Goal: Information Seeking & Learning: Learn about a topic

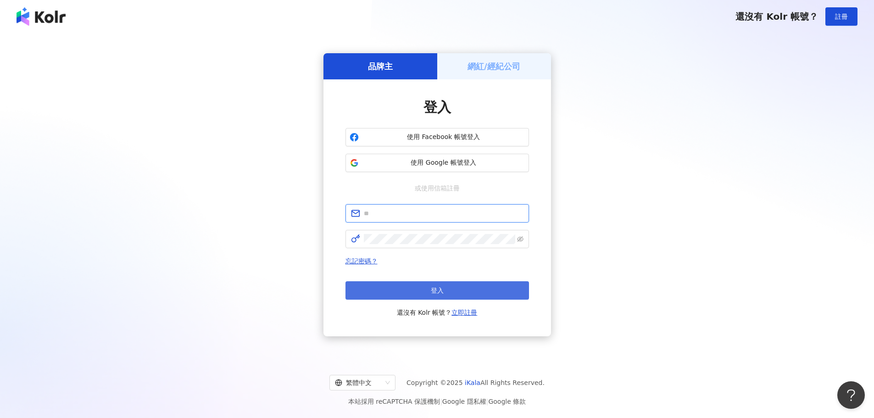
type input "**********"
click at [439, 295] on button "登入" at bounding box center [438, 290] width 184 height 18
type input "**********"
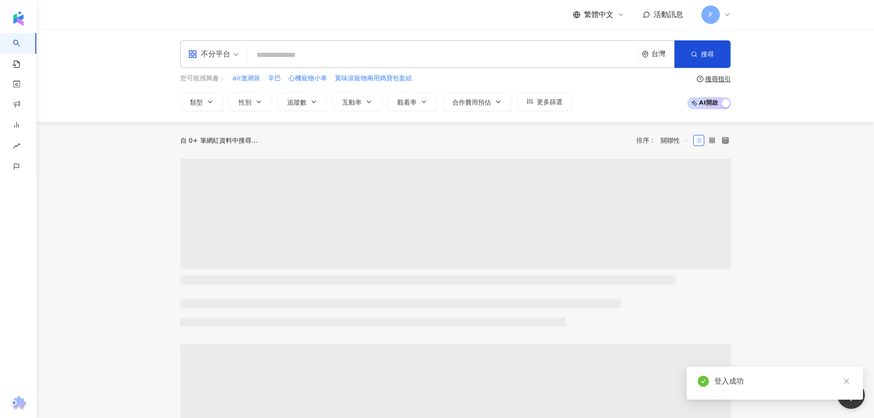
click at [310, 51] on input "search" at bounding box center [443, 54] width 383 height 17
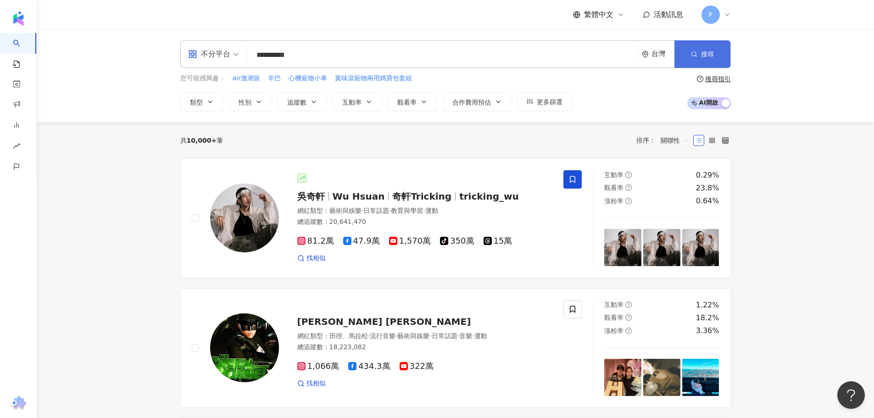
click at [692, 55] on icon "button" at bounding box center [694, 54] width 6 height 6
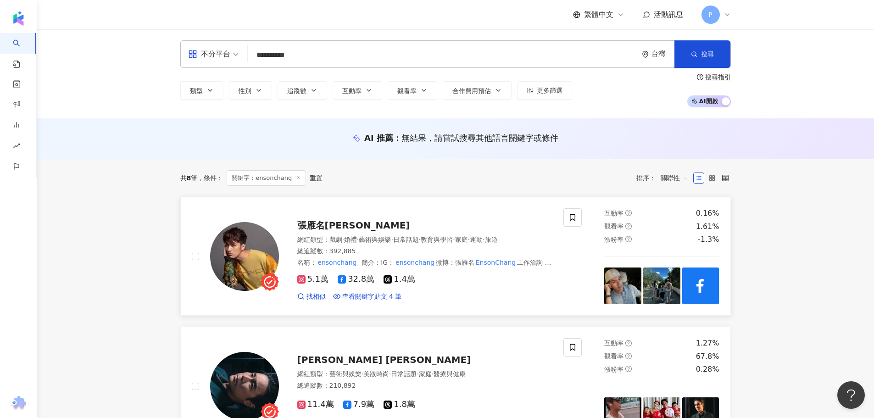
click at [250, 268] on img at bounding box center [244, 256] width 69 height 69
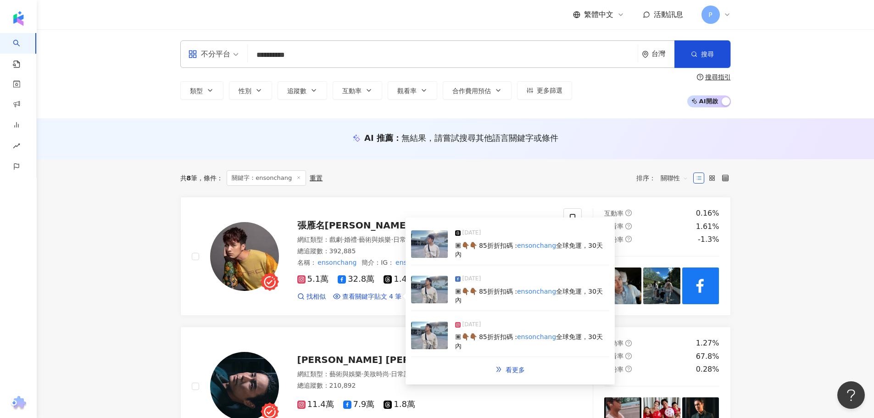
click at [336, 55] on input "**********" at bounding box center [443, 54] width 383 height 17
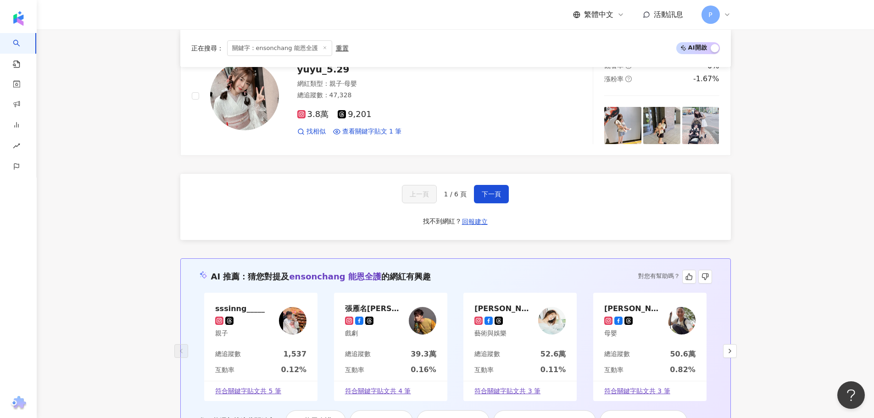
scroll to position [1790, 0]
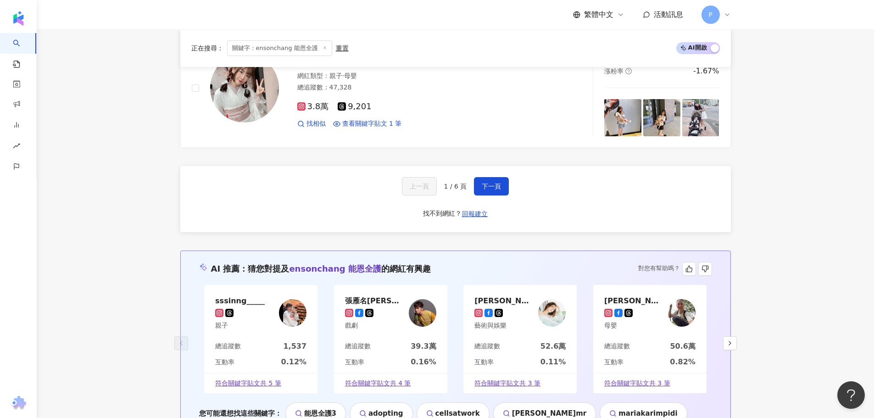
click at [353, 302] on div "張雁名Enson Chang 戲劇" at bounding box center [375, 313] width 60 height 34
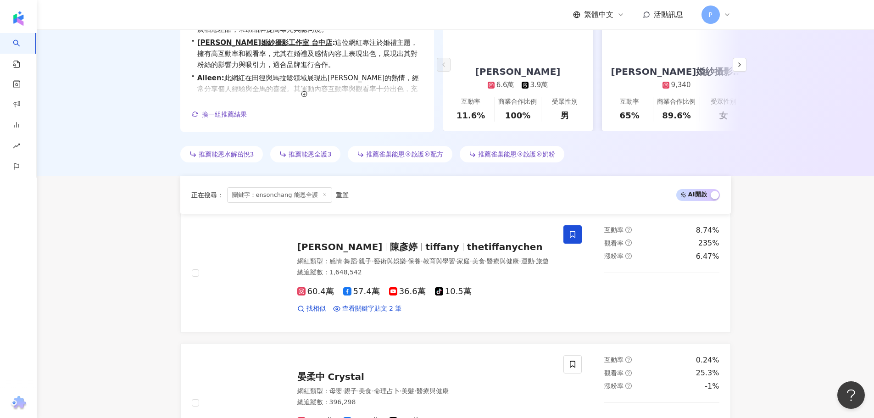
scroll to position [0, 0]
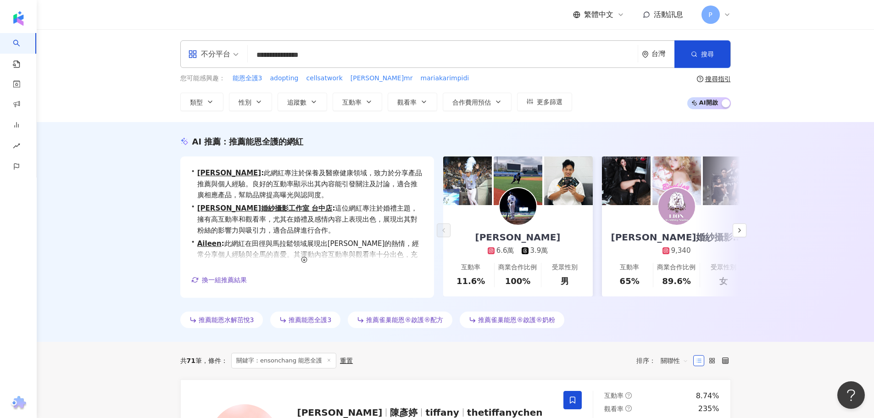
click at [386, 56] on input "**********" at bounding box center [443, 54] width 383 height 17
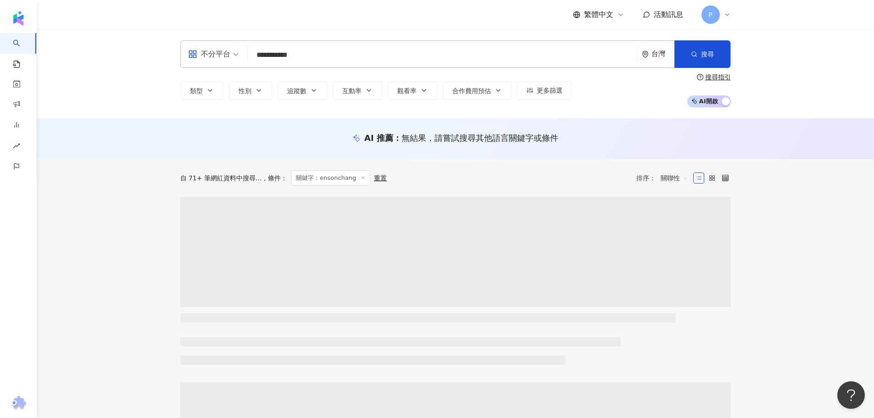
type input "**********"
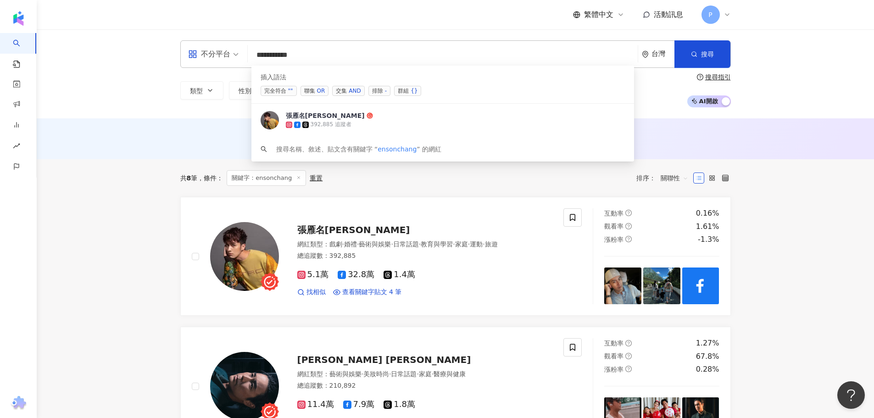
drag, startPoint x: 333, startPoint y: 56, endPoint x: 218, endPoint y: 56, distance: 115.2
click at [218, 56] on div "**********" at bounding box center [455, 54] width 551 height 28
paste input "search"
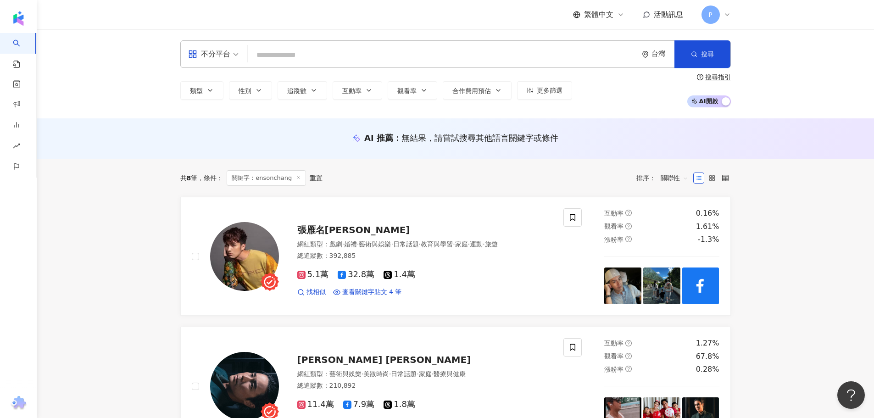
paste input "search"
paste input "**********"
type input "**********"
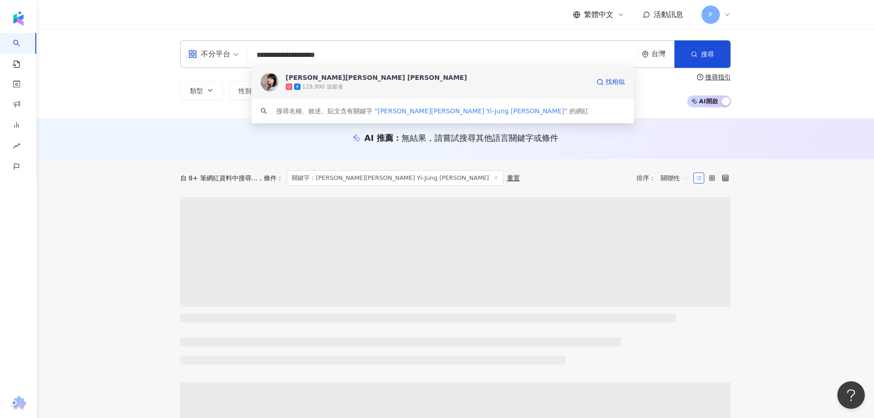
click at [331, 79] on div "林宜融 Annie Lin" at bounding box center [376, 77] width 181 height 9
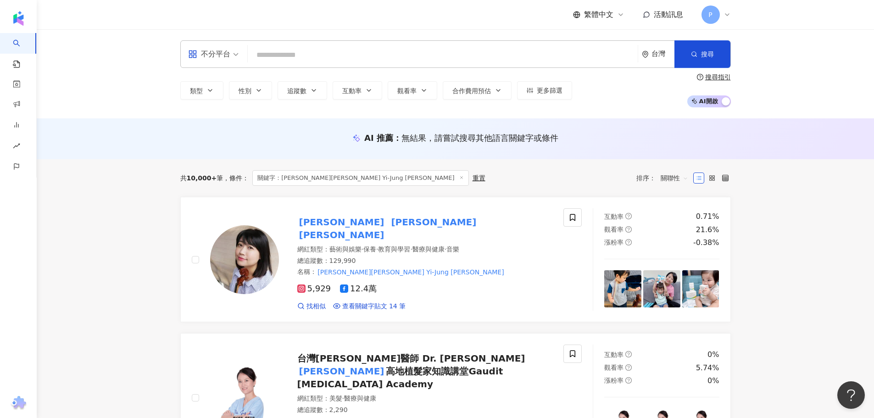
click at [105, 144] on div "AI 推薦 ： 無結果，請嘗試搜尋其他語言關鍵字或條件" at bounding box center [456, 138] width 838 height 41
click at [293, 44] on div "不分平台 台灣 搜尋 927b52e6-8d32-4506-aeac-83a87481ab0f 林宜融 Annie Lin 129,990 追蹤者 搜尋名稱、…" at bounding box center [455, 54] width 551 height 28
click at [295, 51] on input "search" at bounding box center [443, 54] width 383 height 17
paste input "**********"
type input "**********"
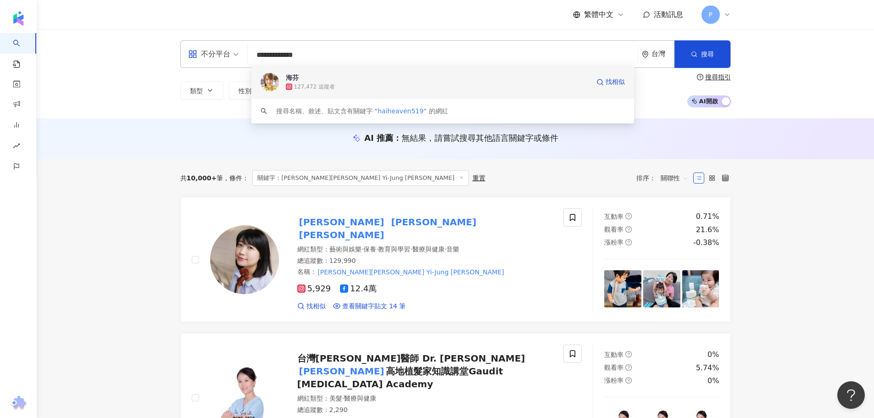
click at [399, 88] on div "127,472 追蹤者" at bounding box center [438, 86] width 304 height 9
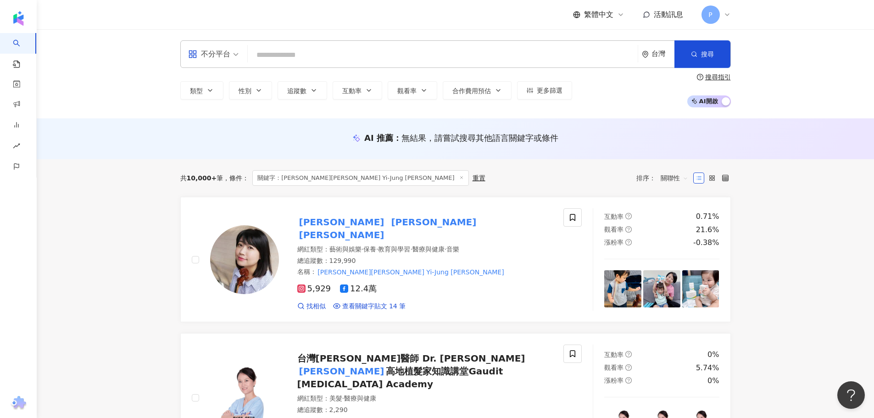
click at [297, 55] on input "search" at bounding box center [443, 54] width 383 height 17
click at [297, 51] on input "search" at bounding box center [443, 54] width 383 height 17
click at [297, 55] on input "search" at bounding box center [443, 54] width 383 height 17
paste input "**********"
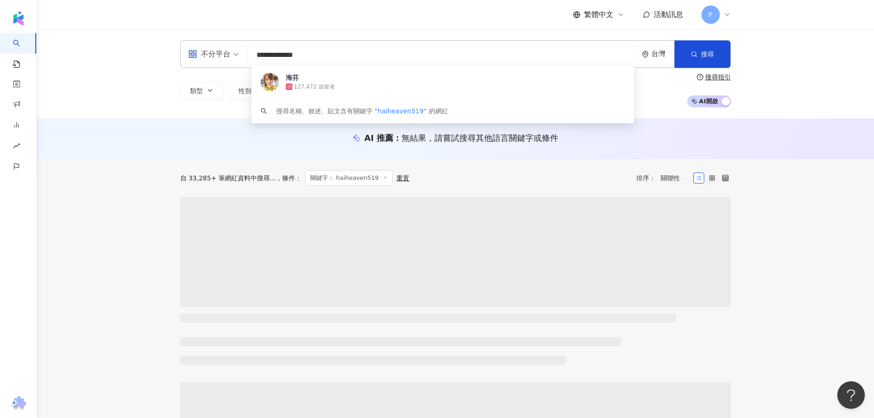
type input "**********"
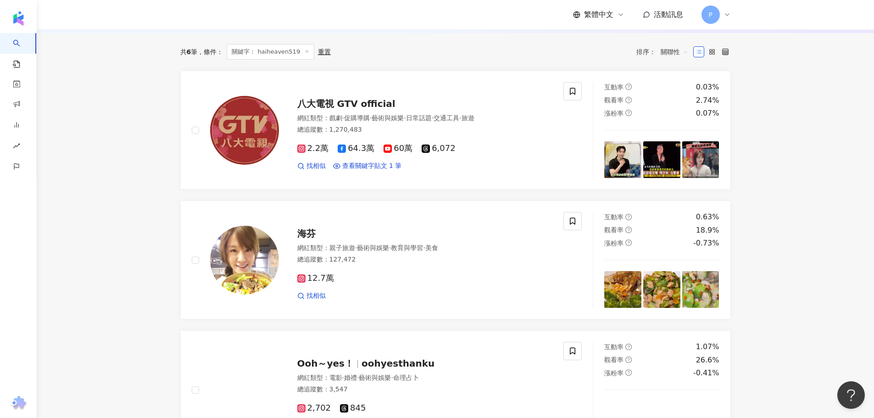
scroll to position [138, 0]
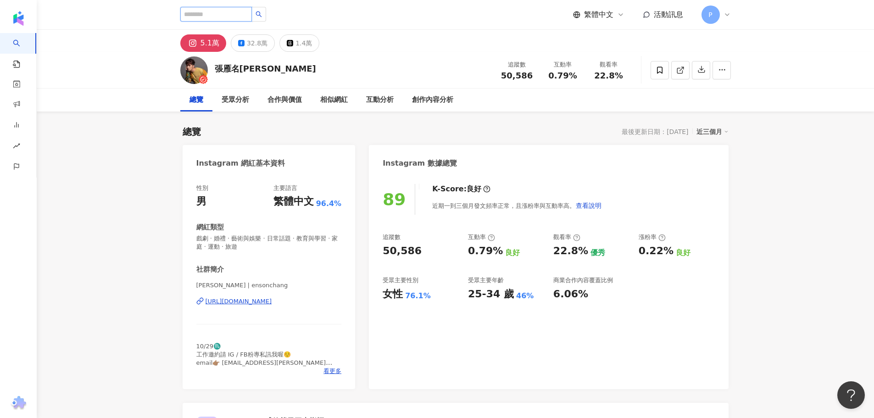
click at [224, 12] on input "search" at bounding box center [216, 14] width 72 height 15
type input "*****"
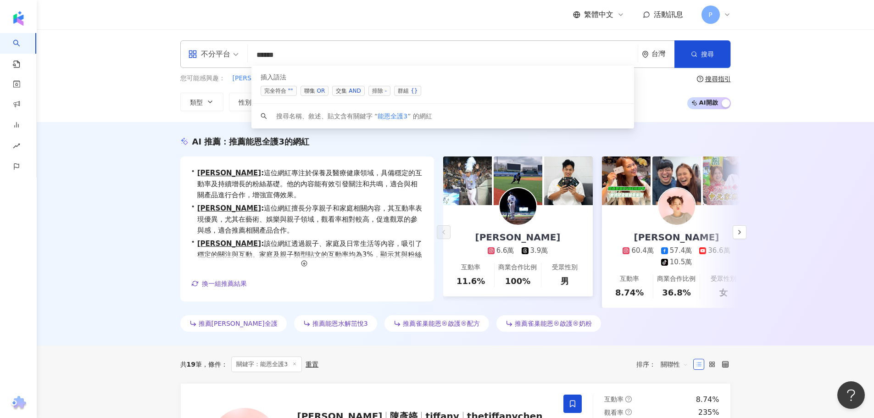
type input "*****"
click at [94, 245] on div "AI 推薦 ： 推薦能恩全護3的網紅 • 戴培峰 : 這位網紅專注於保養及醫療健康領域，具備穩定的互動率及持續增長的粉絲基礎。他的內容能有效引發關注和共鳴，適…" at bounding box center [456, 234] width 838 height 224
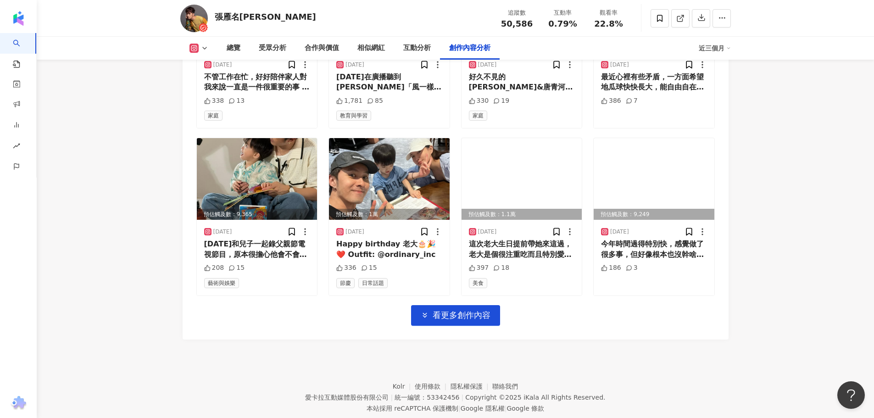
scroll to position [3159, 0]
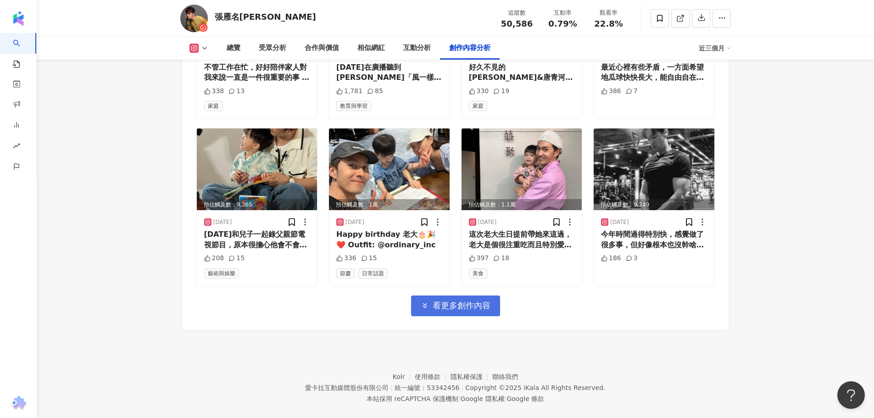
click at [453, 301] on span "看更多創作內容" at bounding box center [462, 306] width 58 height 10
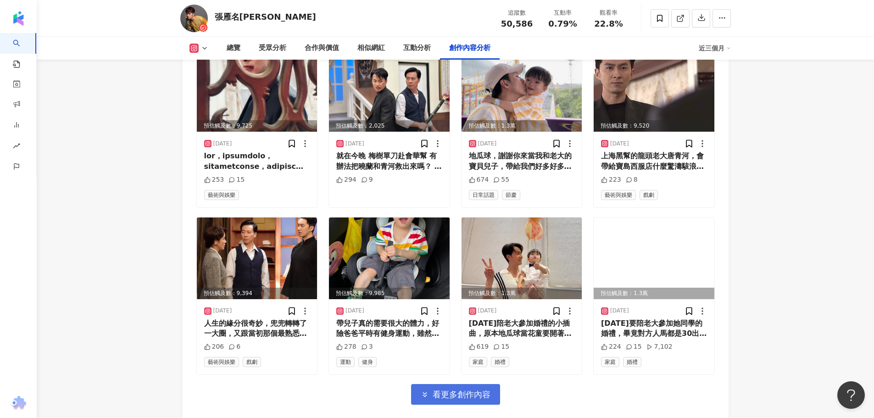
scroll to position [3660, 0]
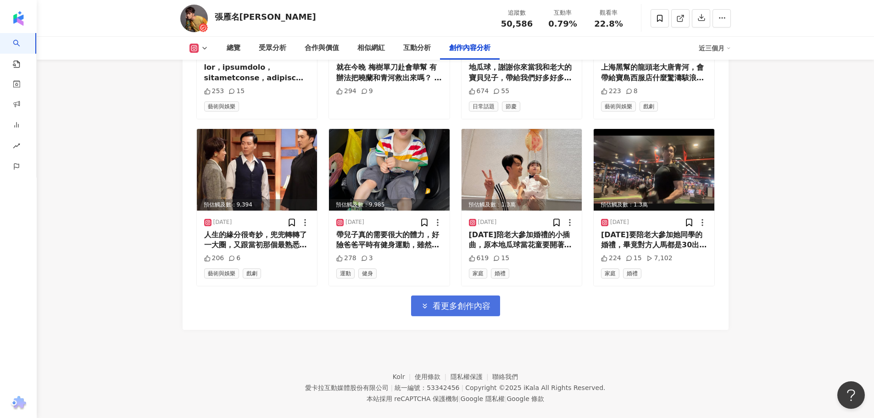
click at [453, 301] on span "看更多創作內容" at bounding box center [462, 306] width 58 height 10
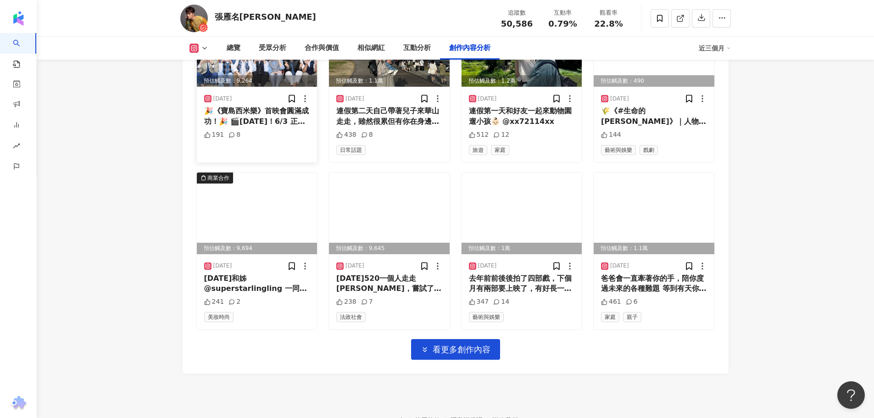
scroll to position [4163, 0]
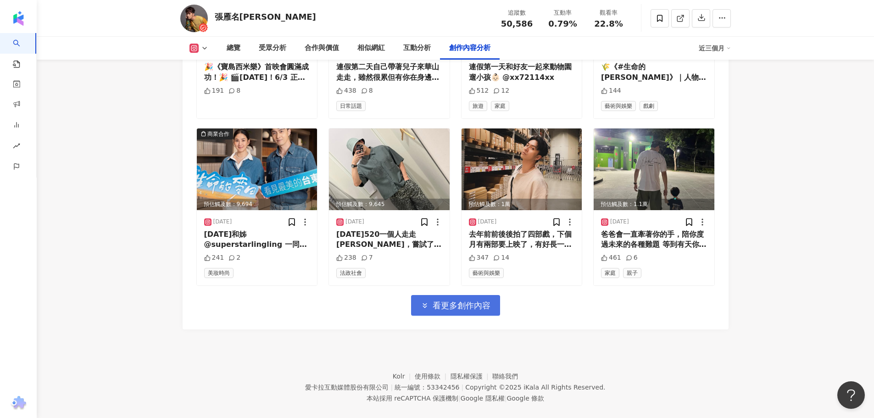
click at [474, 295] on button "看更多創作內容" at bounding box center [455, 305] width 89 height 21
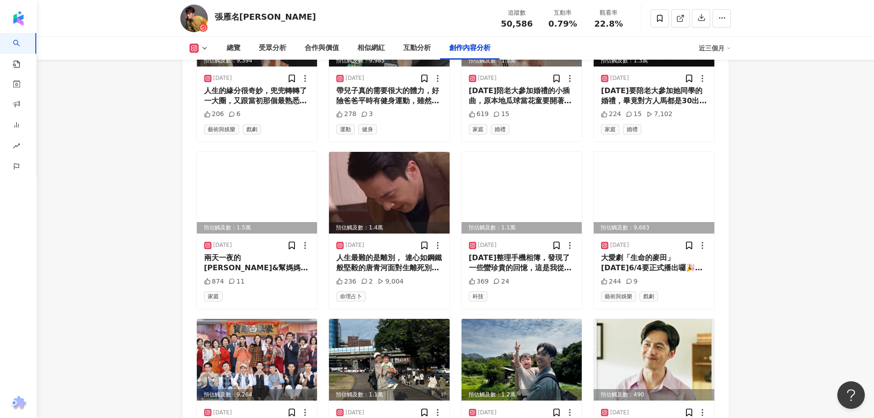
scroll to position [3795, 0]
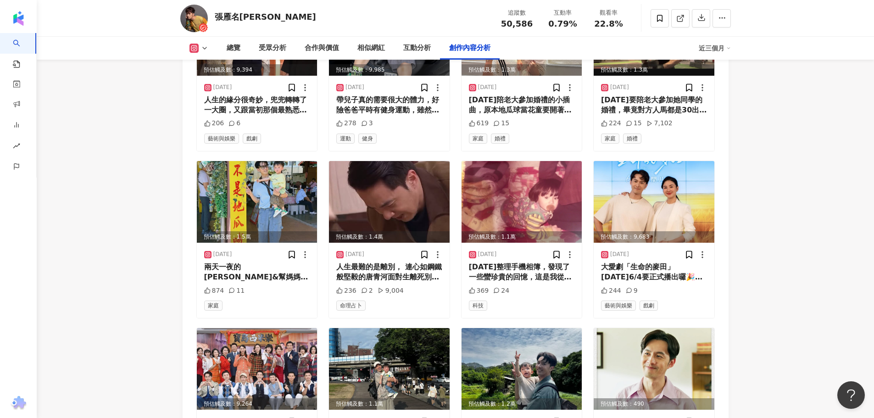
click at [193, 45] on icon at bounding box center [194, 48] width 9 height 9
click at [197, 69] on button "Instagram" at bounding box center [213, 65] width 55 height 13
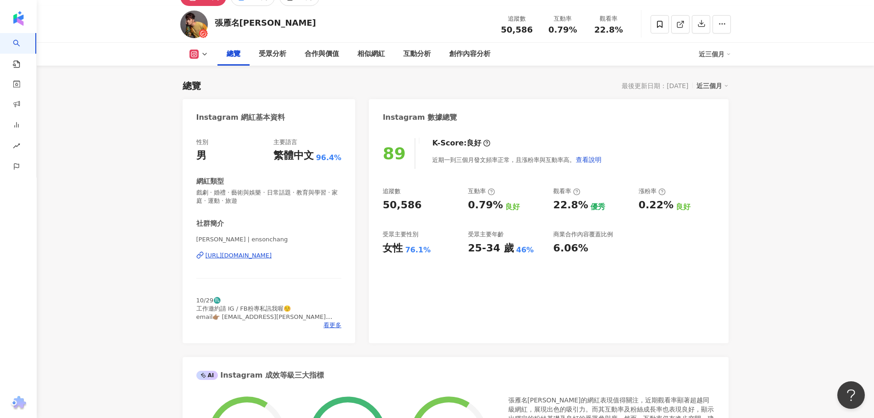
scroll to position [0, 0]
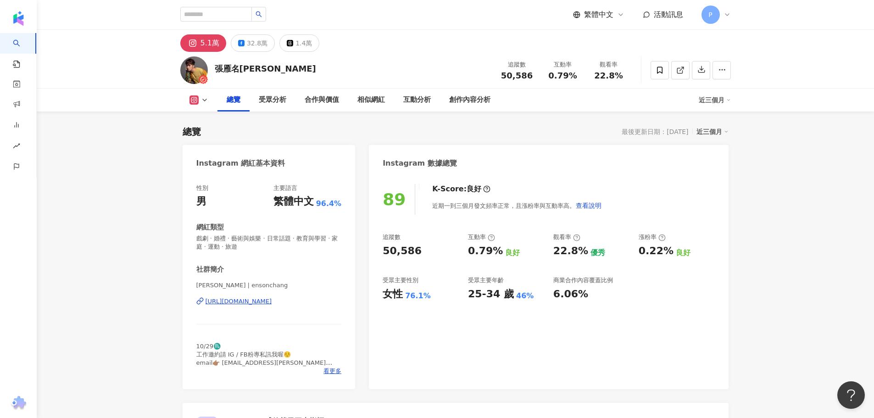
click at [203, 101] on icon at bounding box center [204, 99] width 7 height 7
click at [306, 128] on div "總覽 最後更新日期：2025/8/23 近三個月" at bounding box center [456, 131] width 546 height 13
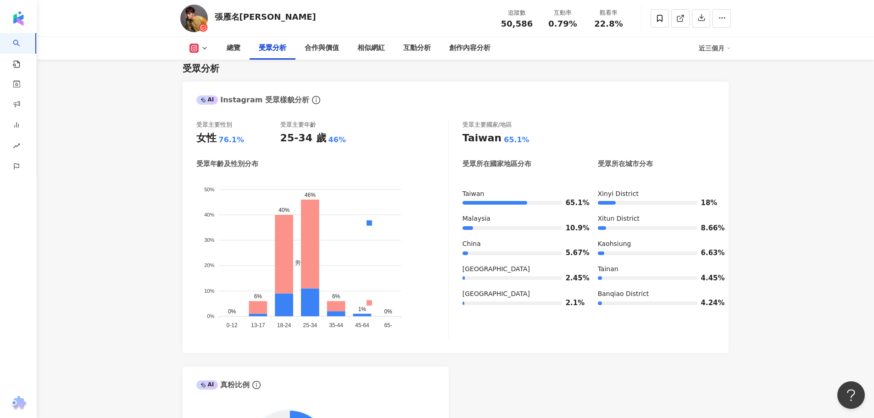
scroll to position [872, 0]
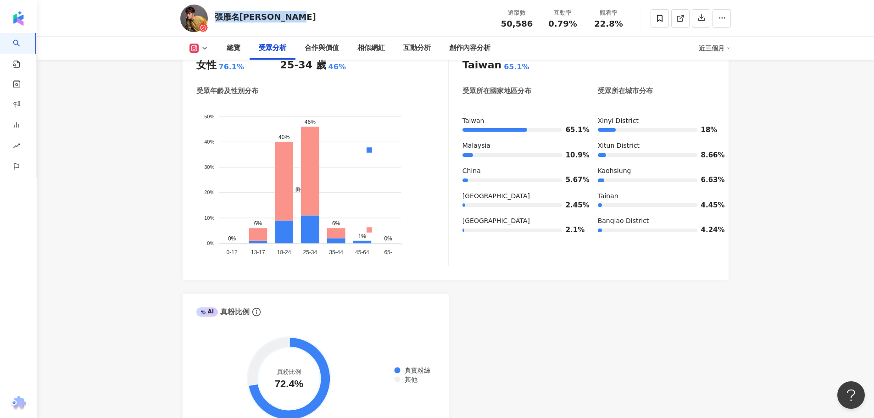
drag, startPoint x: 290, startPoint y: 19, endPoint x: 211, endPoint y: 17, distance: 78.5
click at [211, 17] on div "張雁名Enson Chang 追蹤數 50,586 互動率 0.79% 觀看率 22.8%" at bounding box center [456, 18] width 588 height 36
copy div "張雁名Enson Chang"
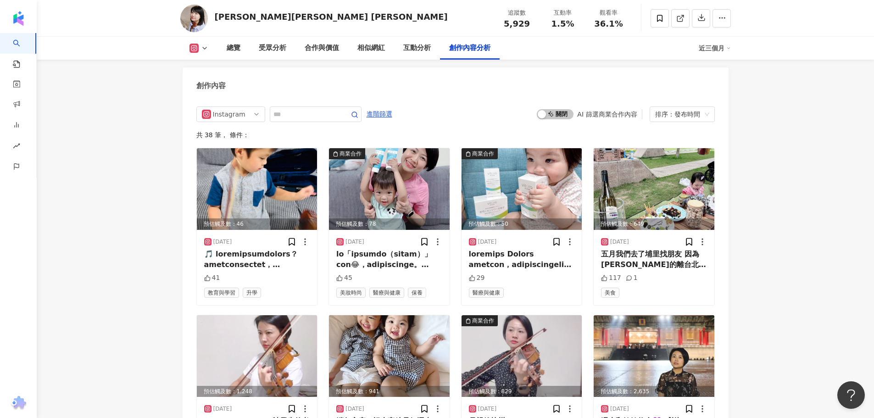
scroll to position [2794, 0]
click at [317, 115] on input "text" at bounding box center [306, 114] width 64 height 11
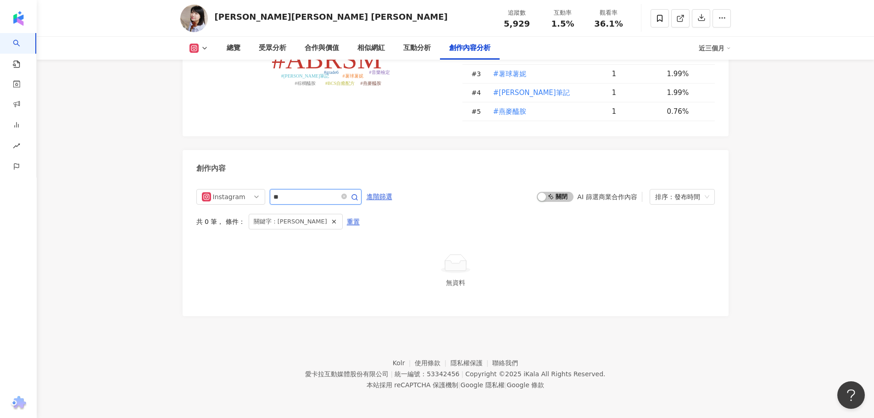
scroll to position [2717, 0]
type input "*"
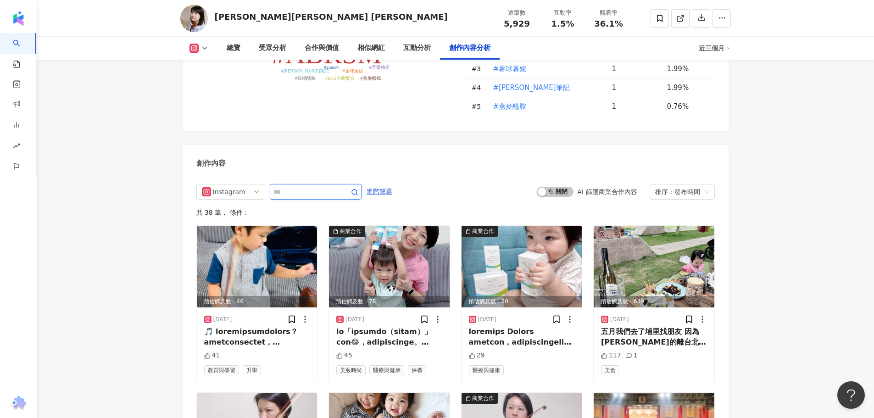
scroll to position [2807, 0]
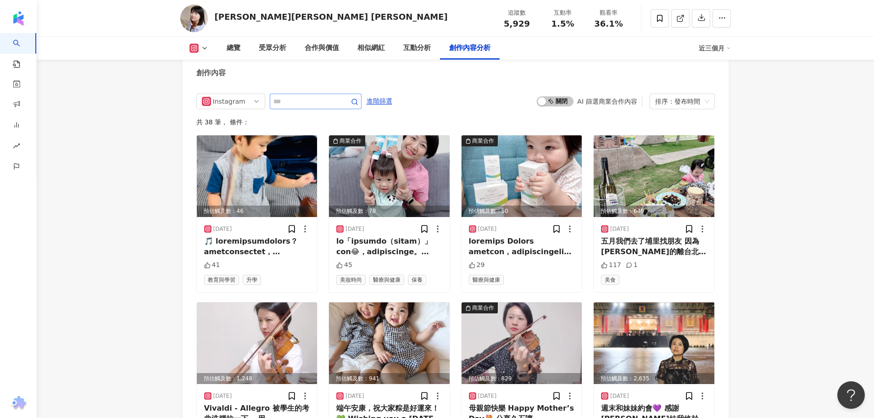
click at [324, 100] on span at bounding box center [316, 102] width 92 height 16
paste input "*****"
click at [392, 106] on span "進階篩選" at bounding box center [380, 101] width 26 height 15
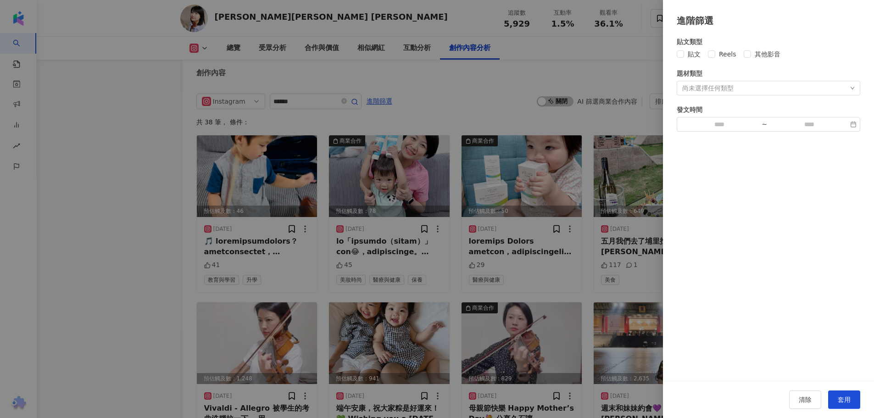
click at [420, 110] on div at bounding box center [437, 209] width 874 height 418
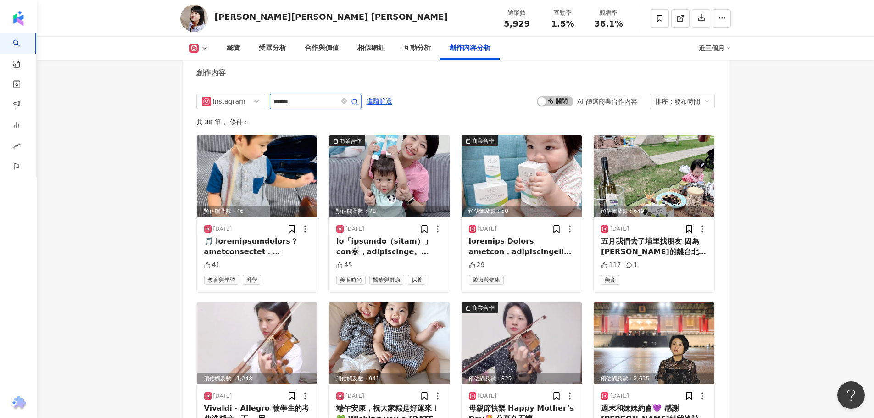
click at [359, 106] on span "button" at bounding box center [354, 101] width 7 height 9
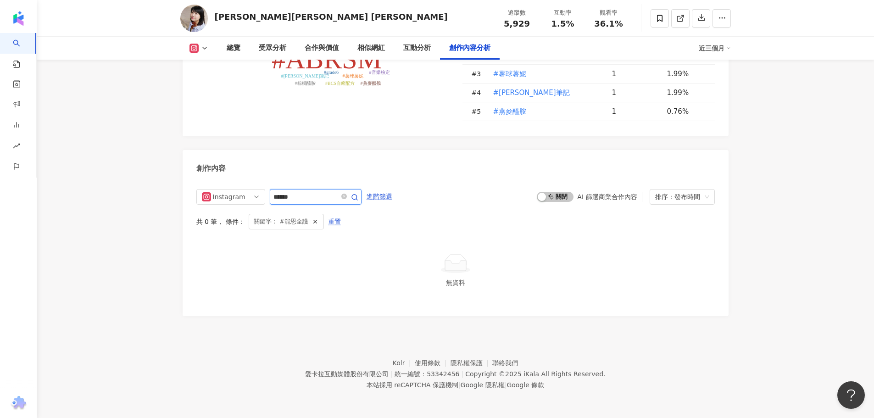
scroll to position [2717, 0]
drag, startPoint x: 290, startPoint y: 196, endPoint x: 268, endPoint y: 196, distance: 22.0
click at [268, 196] on div "Instagram *****" at bounding box center [278, 197] width 165 height 16
click at [338, 126] on div "#ABRSM #grade6 #薯球薯妮 #阿妮筆記 #燕麥醯胺 #BCS自癒配方 #棕櫚醯胺 #阿妮教學筆記 #音樂檢定 #小提琴教學 No. Hashta…" at bounding box center [456, 71] width 546 height 130
click at [358, 199] on span at bounding box center [349, 196] width 18 height 11
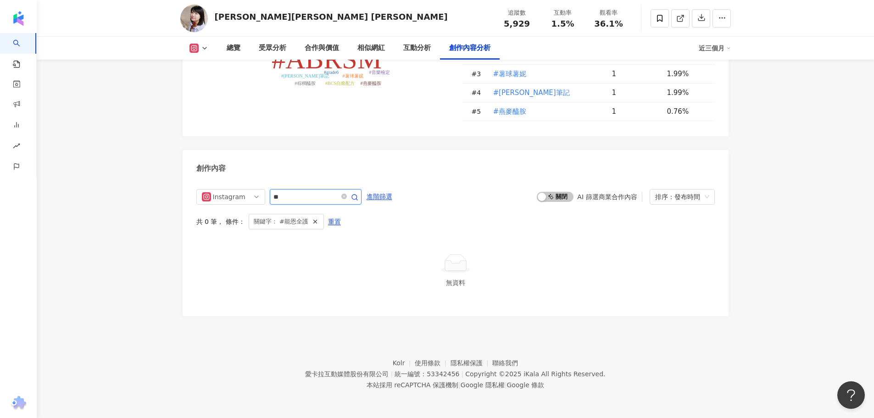
click at [359, 196] on icon "button" at bounding box center [354, 197] width 7 height 7
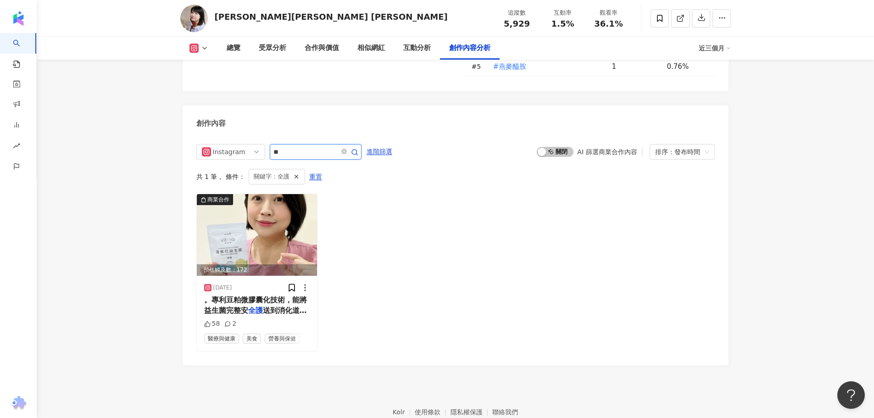
scroll to position [2763, 0]
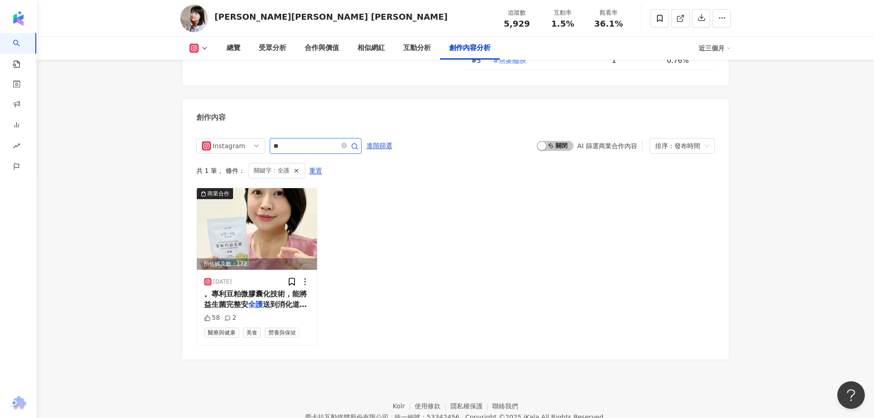
drag, startPoint x: 295, startPoint y: 151, endPoint x: 269, endPoint y: 149, distance: 25.3
click at [269, 150] on div "Instagram **" at bounding box center [278, 146] width 165 height 16
type input "*****"
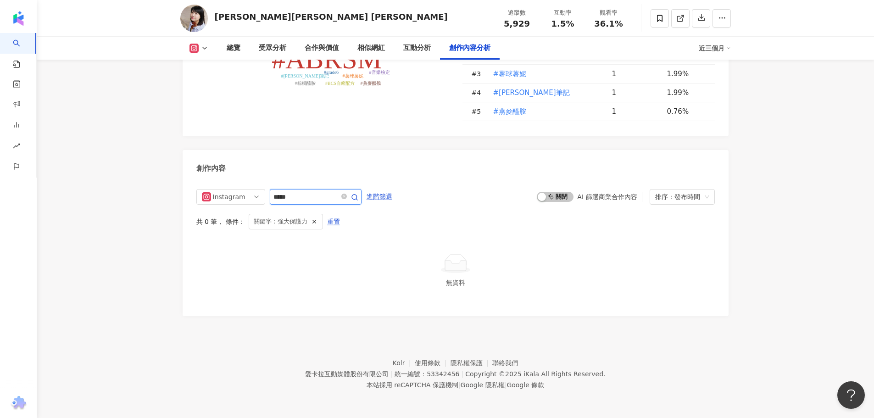
scroll to position [2717, 0]
click at [347, 194] on icon "close-circle" at bounding box center [345, 197] width 6 height 6
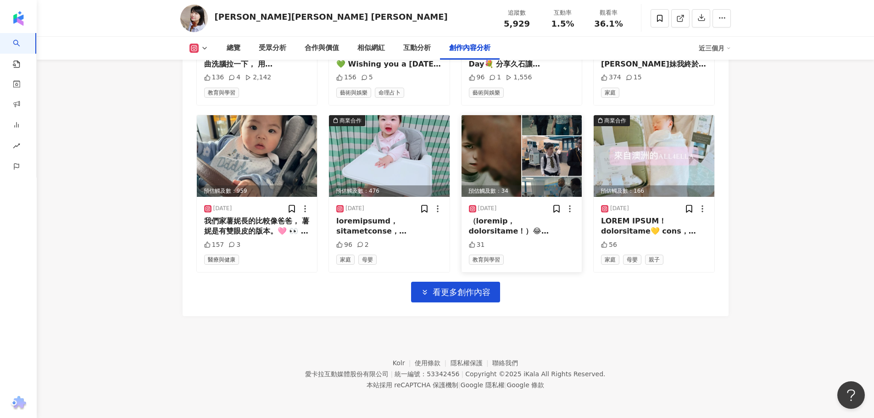
scroll to position [3167, 0]
click at [455, 292] on span "看更多創作內容" at bounding box center [462, 292] width 58 height 10
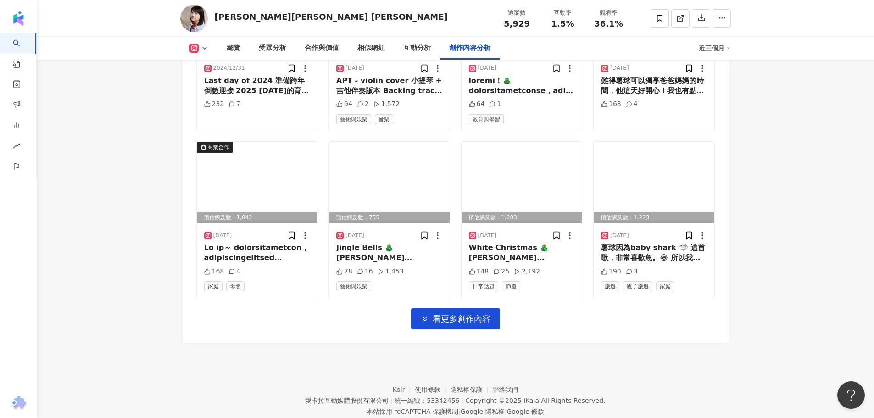
scroll to position [3669, 0]
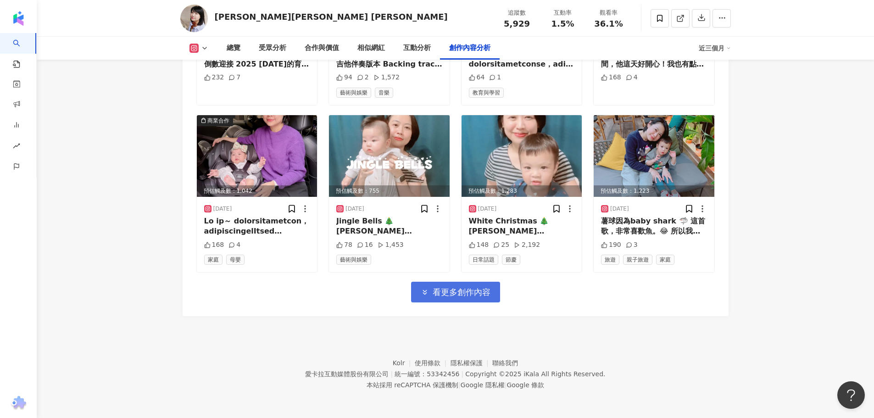
click at [456, 290] on span "看更多創作內容" at bounding box center [462, 292] width 58 height 10
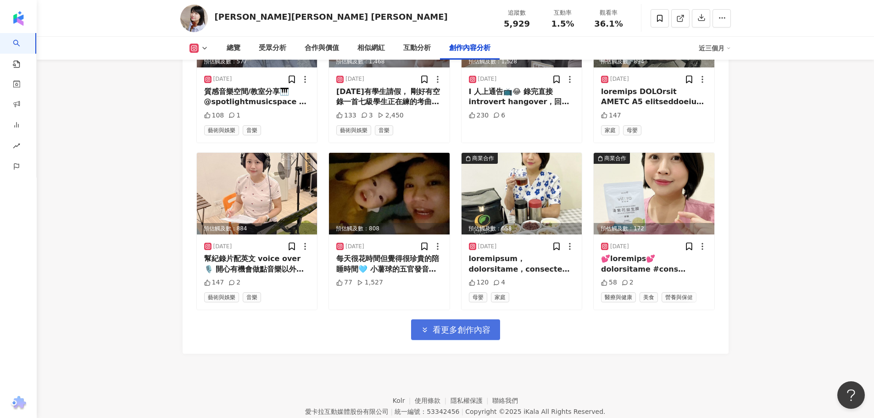
scroll to position [4171, 0]
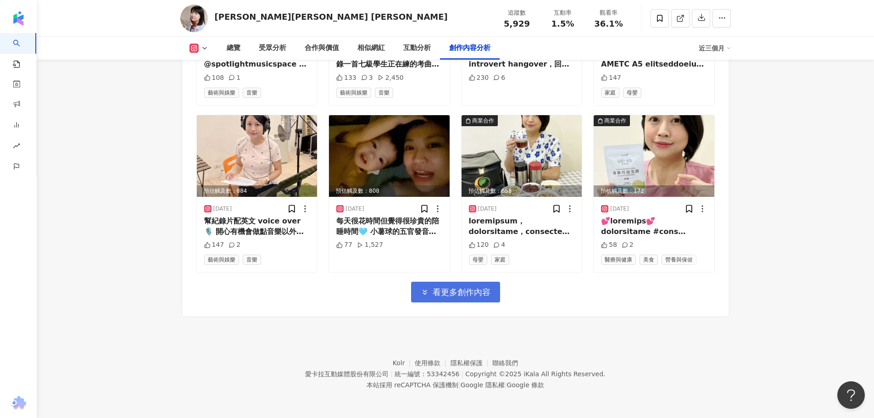
click at [456, 295] on span "看更多創作內容" at bounding box center [462, 292] width 58 height 10
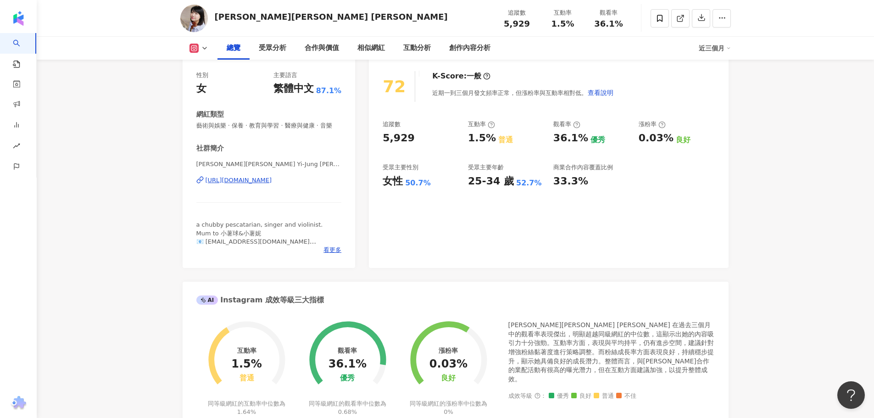
scroll to position [0, 0]
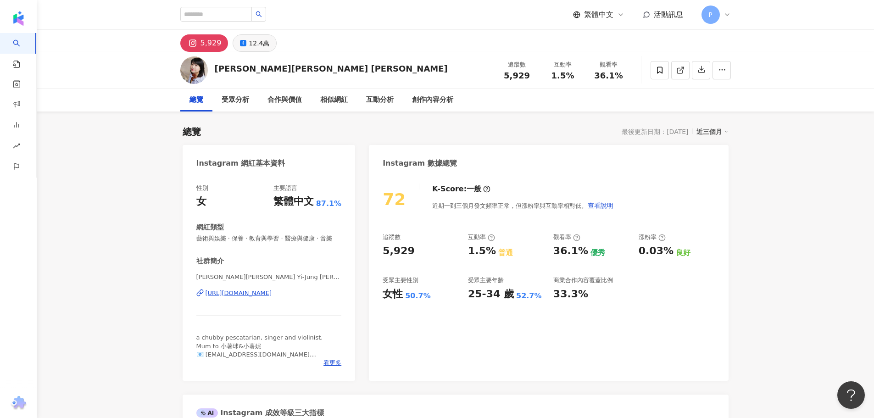
click at [253, 45] on div "12.4萬" at bounding box center [259, 43] width 21 height 13
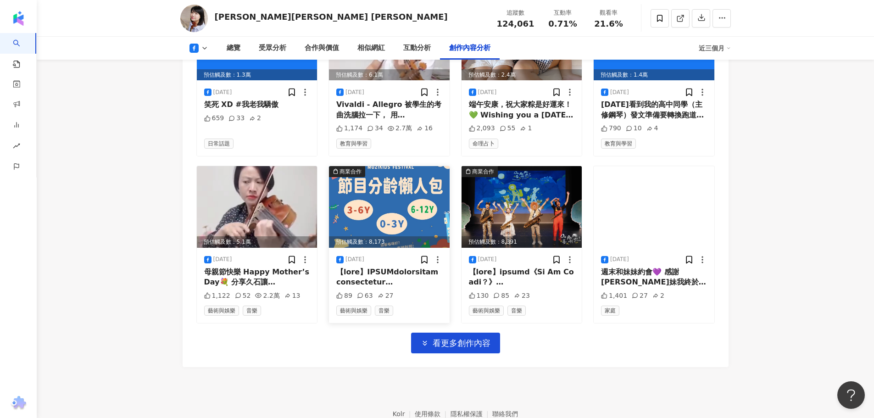
scroll to position [2788, 0]
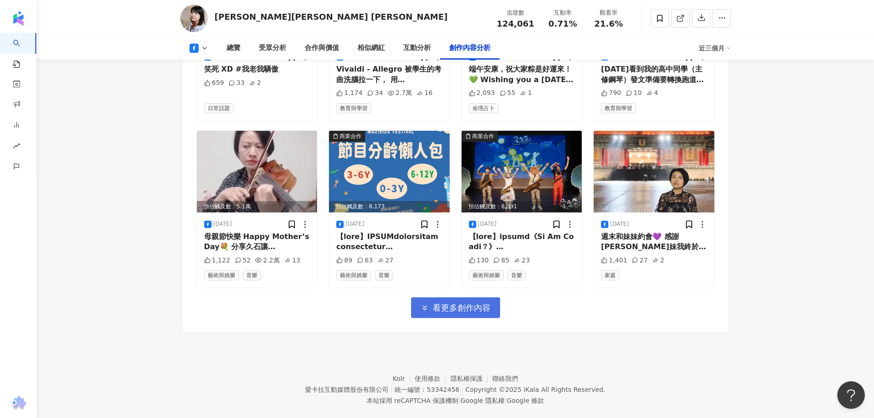
click at [442, 303] on span "看更多創作內容" at bounding box center [462, 308] width 58 height 10
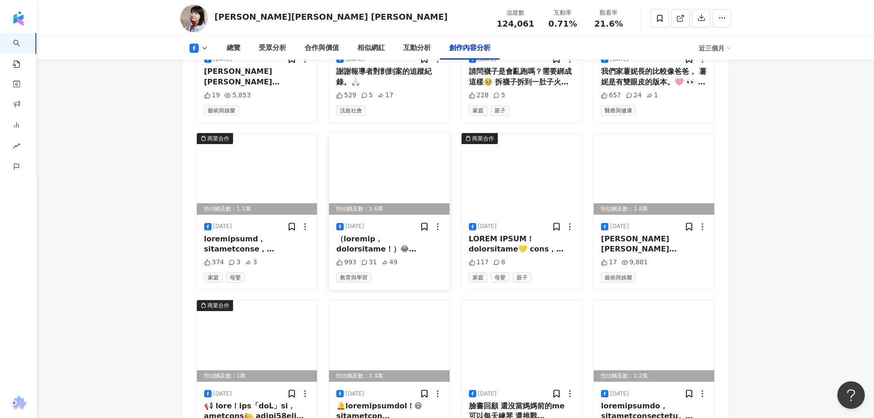
scroll to position [3247, 0]
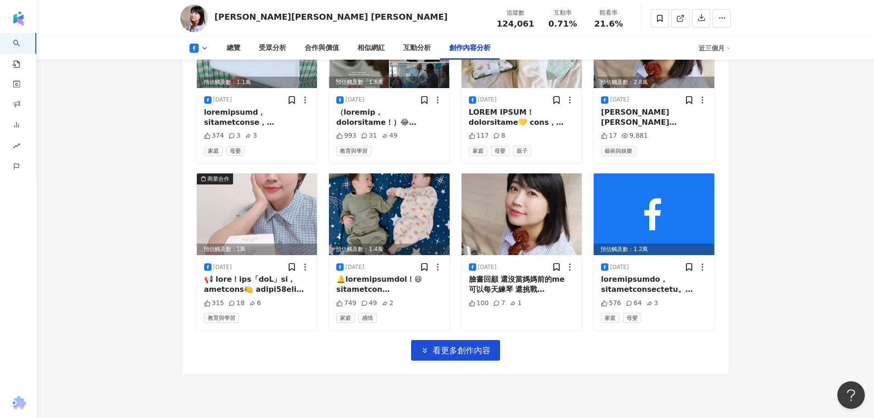
click at [453, 346] on span "看更多創作內容" at bounding box center [462, 351] width 58 height 10
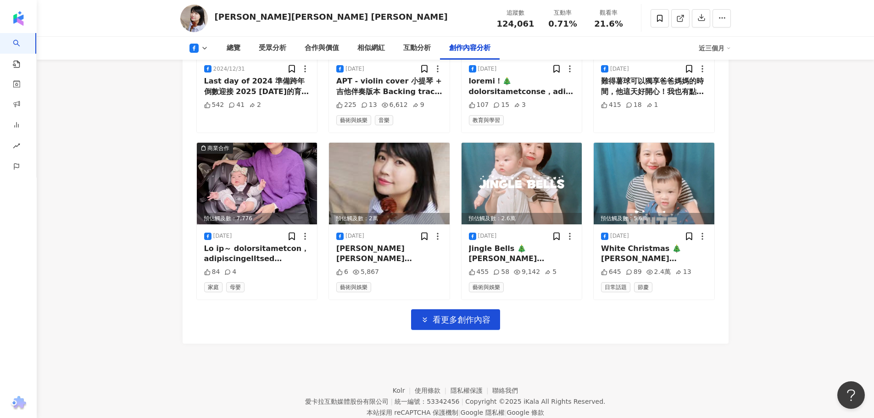
scroll to position [3806, 0]
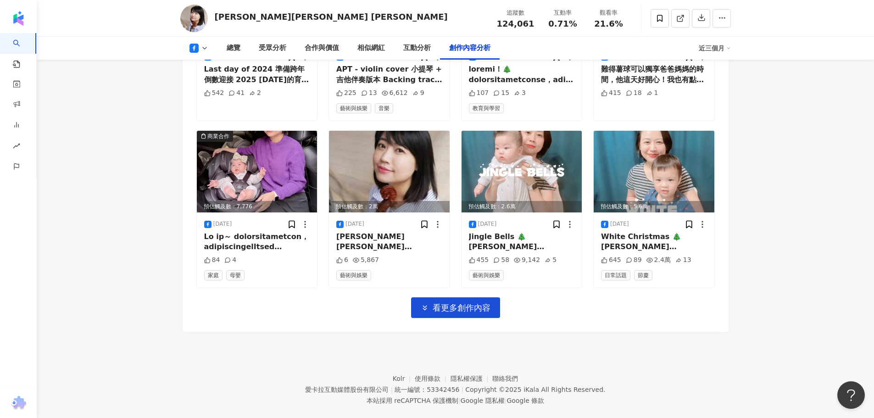
click at [438, 303] on span "看更多創作內容" at bounding box center [462, 308] width 58 height 10
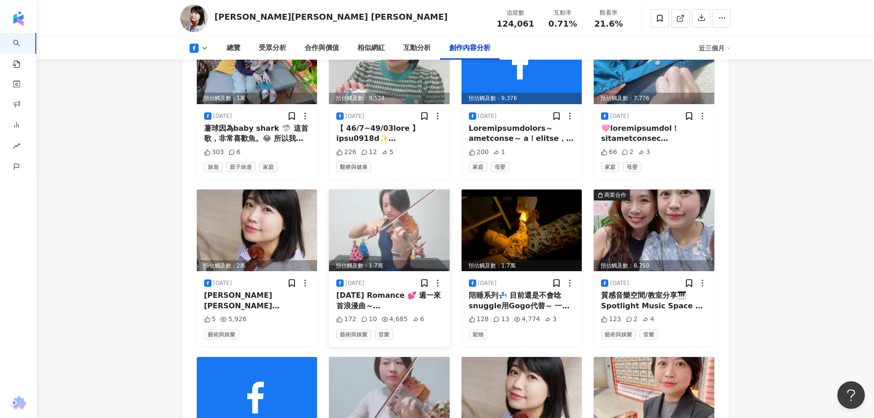
scroll to position [4307, 0]
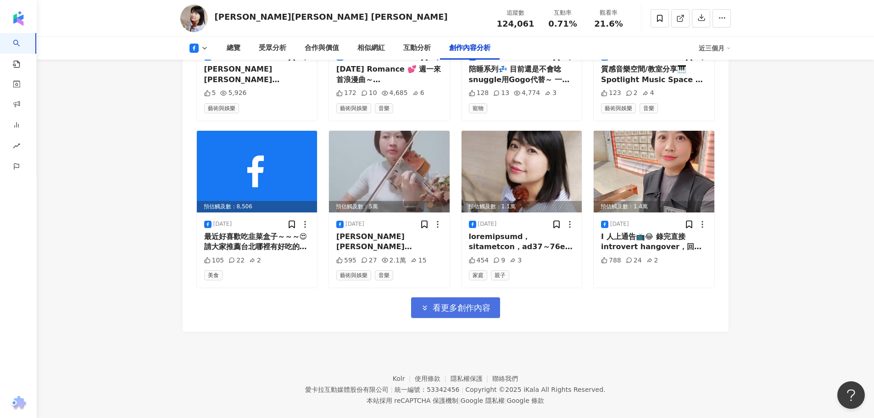
click at [440, 303] on span "看更多創作內容" at bounding box center [462, 308] width 58 height 10
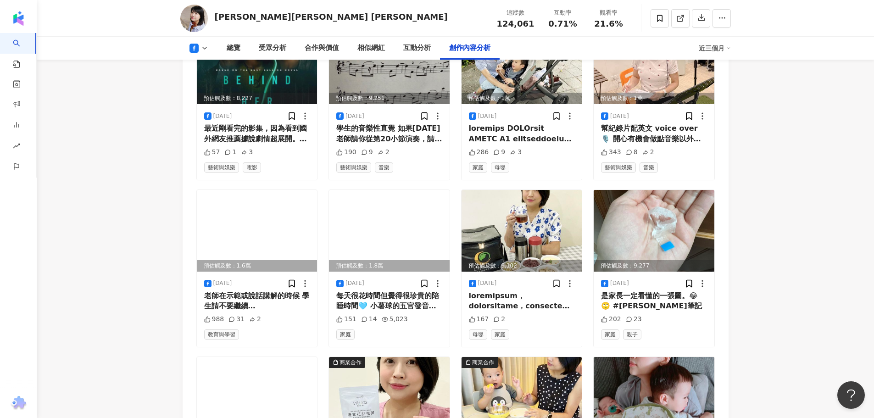
scroll to position [4809, 0]
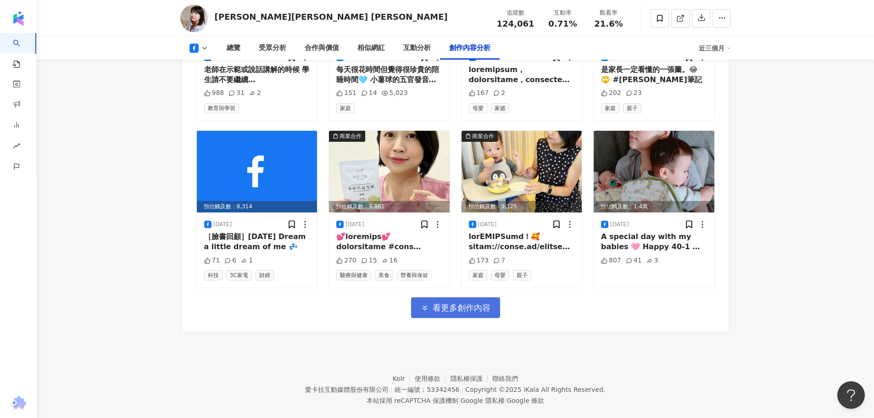
click at [440, 303] on span "看更多創作內容" at bounding box center [462, 308] width 58 height 10
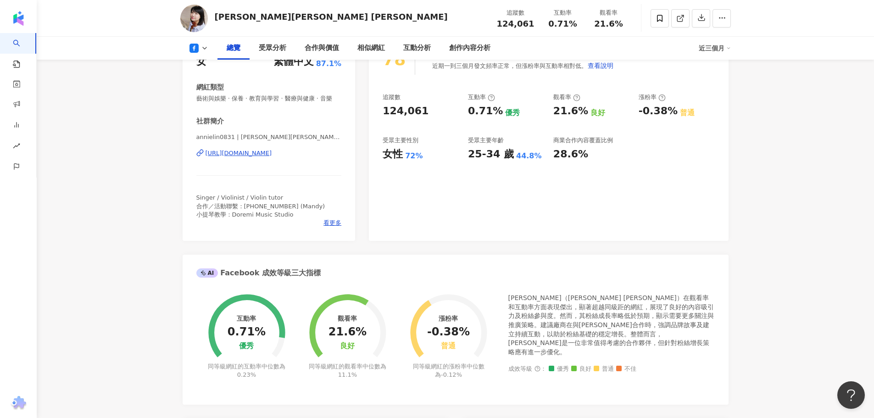
scroll to position [110, 0]
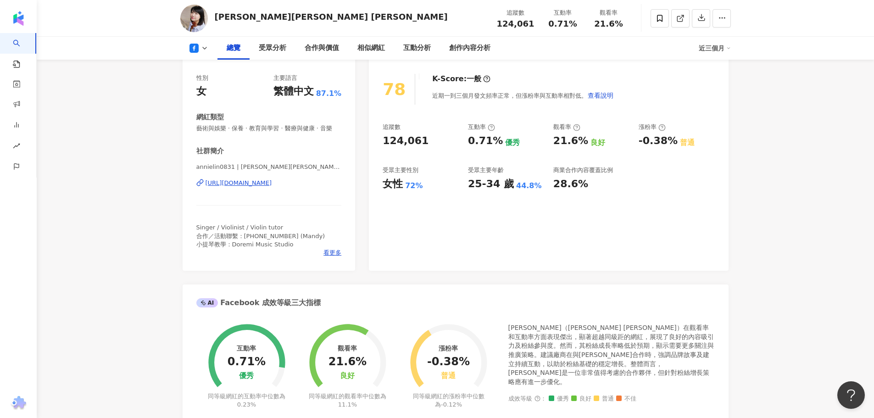
click at [249, 20] on div "林宜融 Annie Lin" at bounding box center [331, 16] width 233 height 11
drag, startPoint x: 316, startPoint y: 15, endPoint x: 207, endPoint y: 16, distance: 109.3
click at [207, 17] on div "林宜融 Annie Lin 追蹤數 124,061 互動率 0.71% 觀看率 21.6%" at bounding box center [456, 18] width 588 height 36
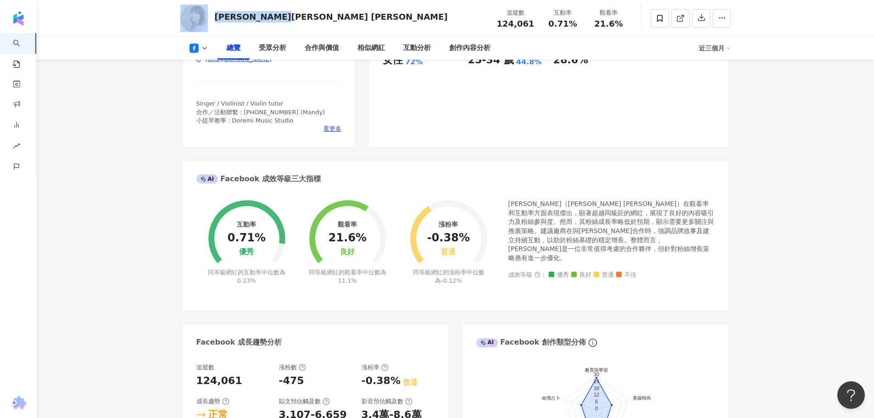
scroll to position [432, 0]
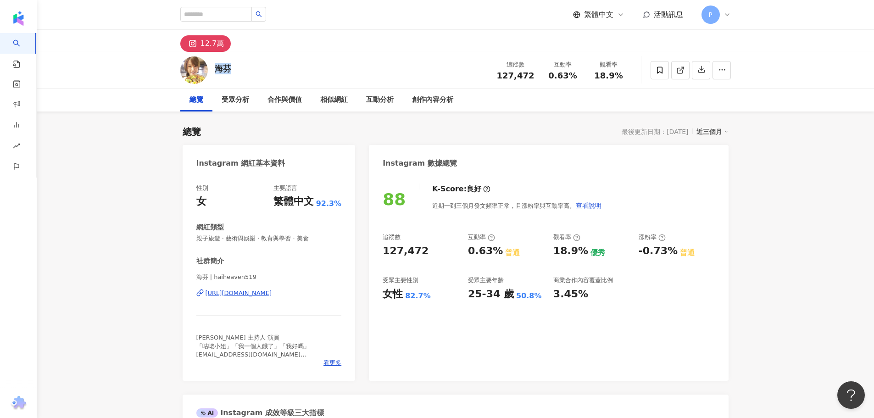
drag, startPoint x: 238, startPoint y: 68, endPoint x: 216, endPoint y: 69, distance: 22.5
click at [216, 69] on div "[PERSON_NAME] 追蹤數 127,472 互動率 0.63% 觀看率 18.9%" at bounding box center [456, 70] width 588 height 36
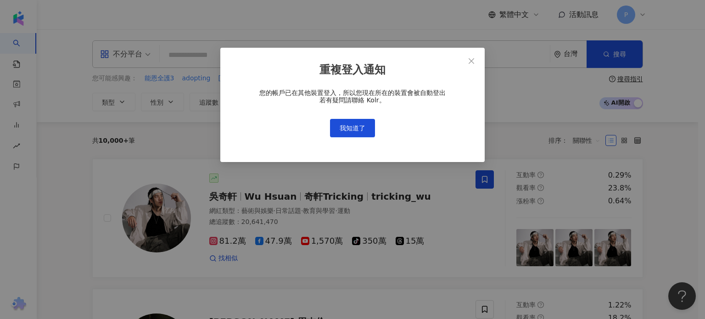
click at [346, 129] on span "我知道了" at bounding box center [353, 127] width 26 height 7
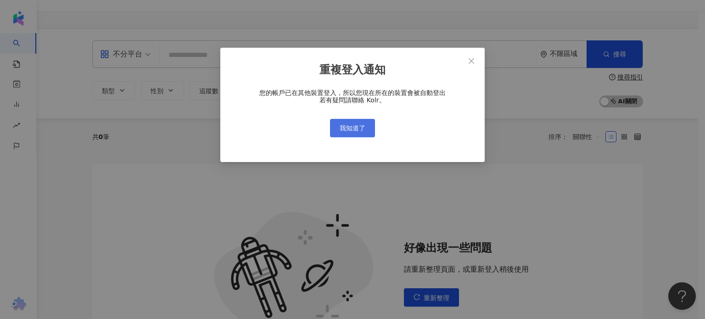
click at [358, 134] on div "重複登入通知 您的帳戶已在其他裝置登入，所以您現在所在的裝置會被自動登出 若有疑問請聯絡 Kolr。 我知道了" at bounding box center [352, 159] width 705 height 319
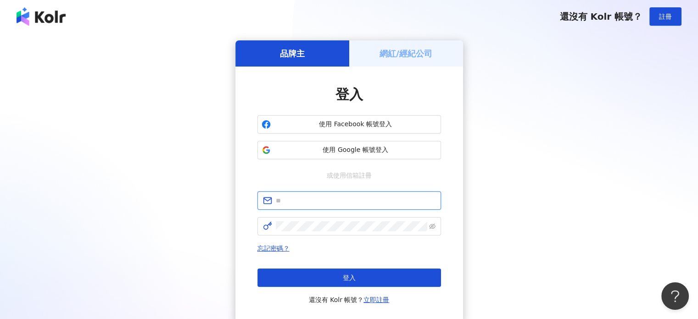
type input "**********"
